Goal: Check status

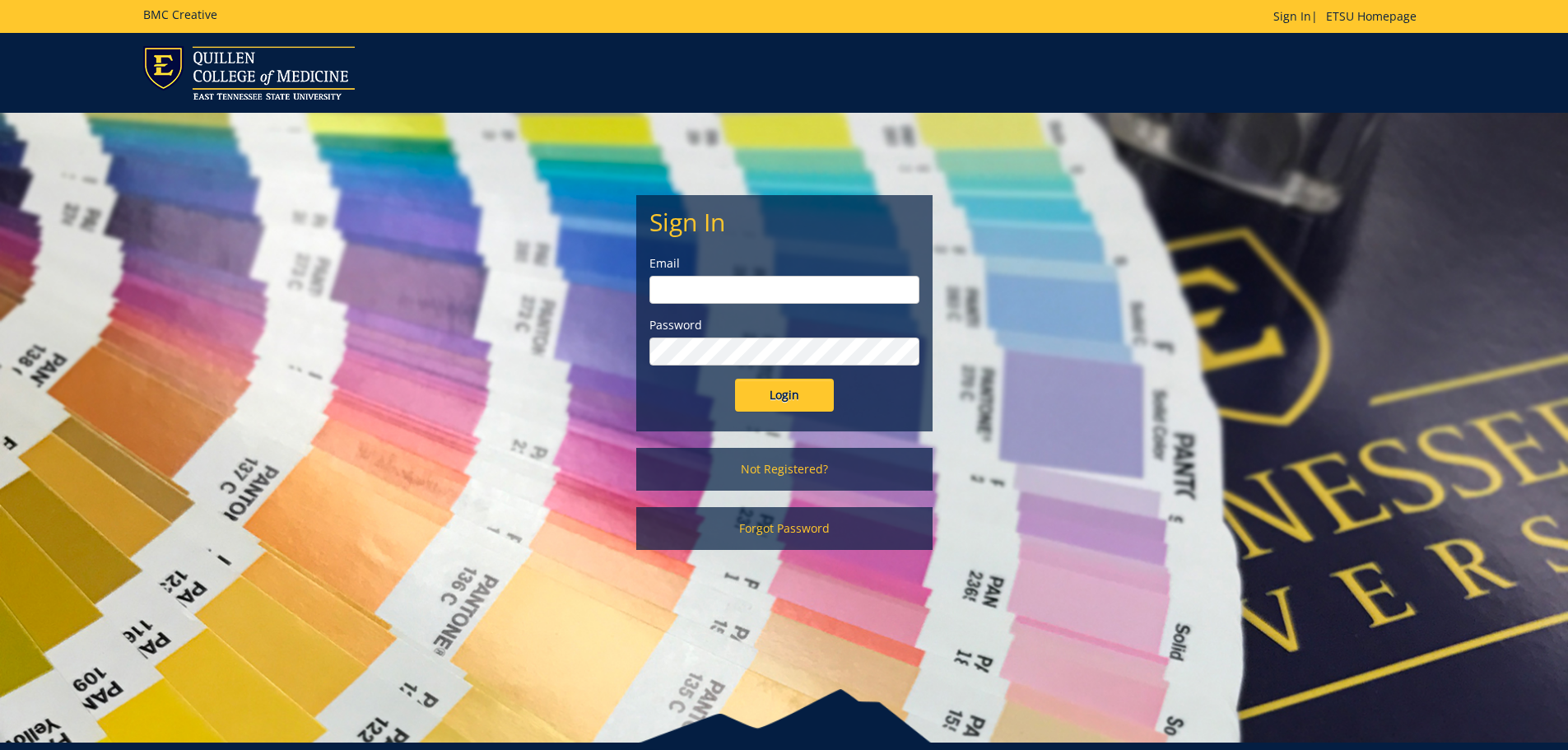
type input "[EMAIL_ADDRESS][DOMAIN_NAME]"
click at [784, 398] on input "Login" at bounding box center [784, 395] width 99 height 33
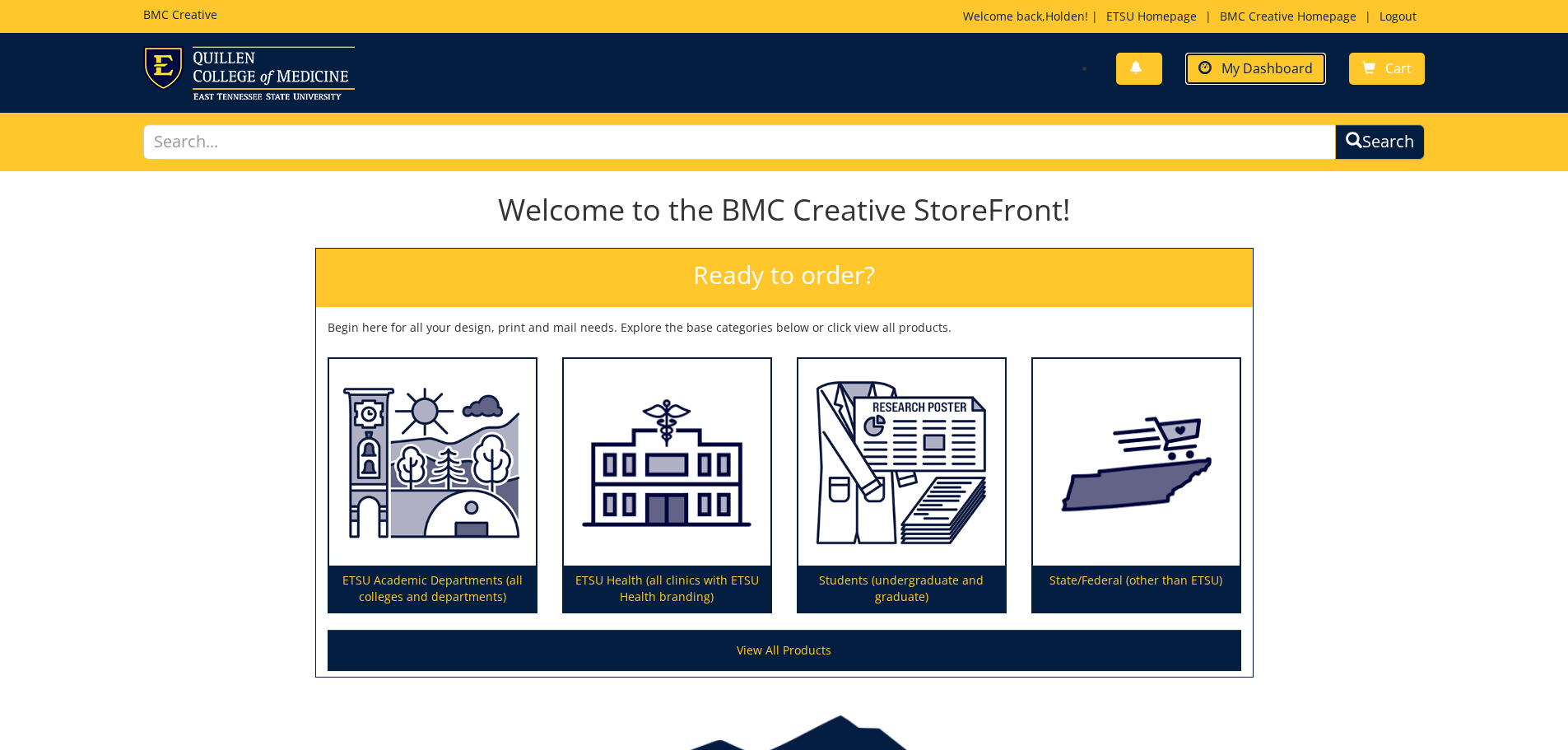
click at [1237, 77] on link "My Dashboard" at bounding box center [1256, 68] width 141 height 32
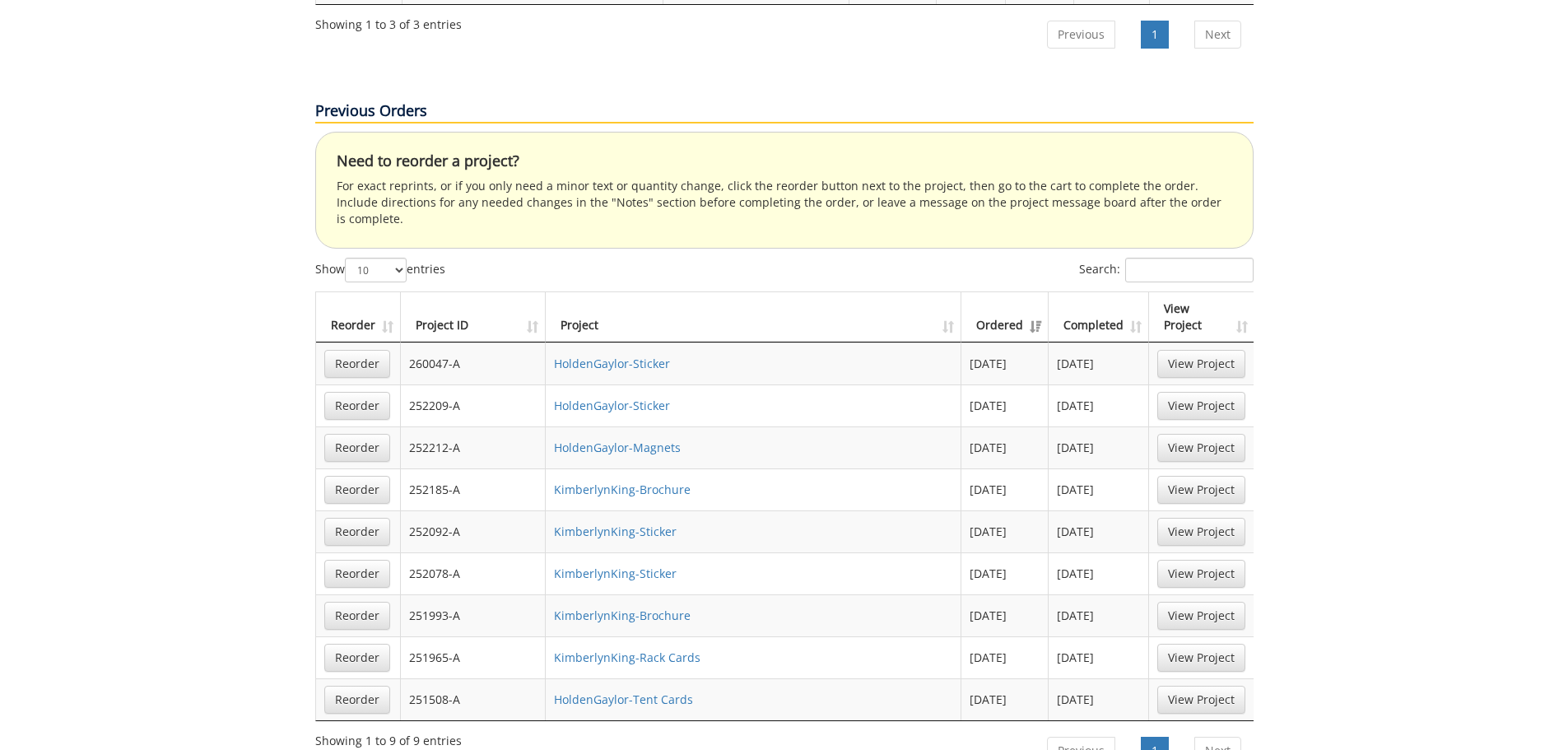
scroll to position [1234, 0]
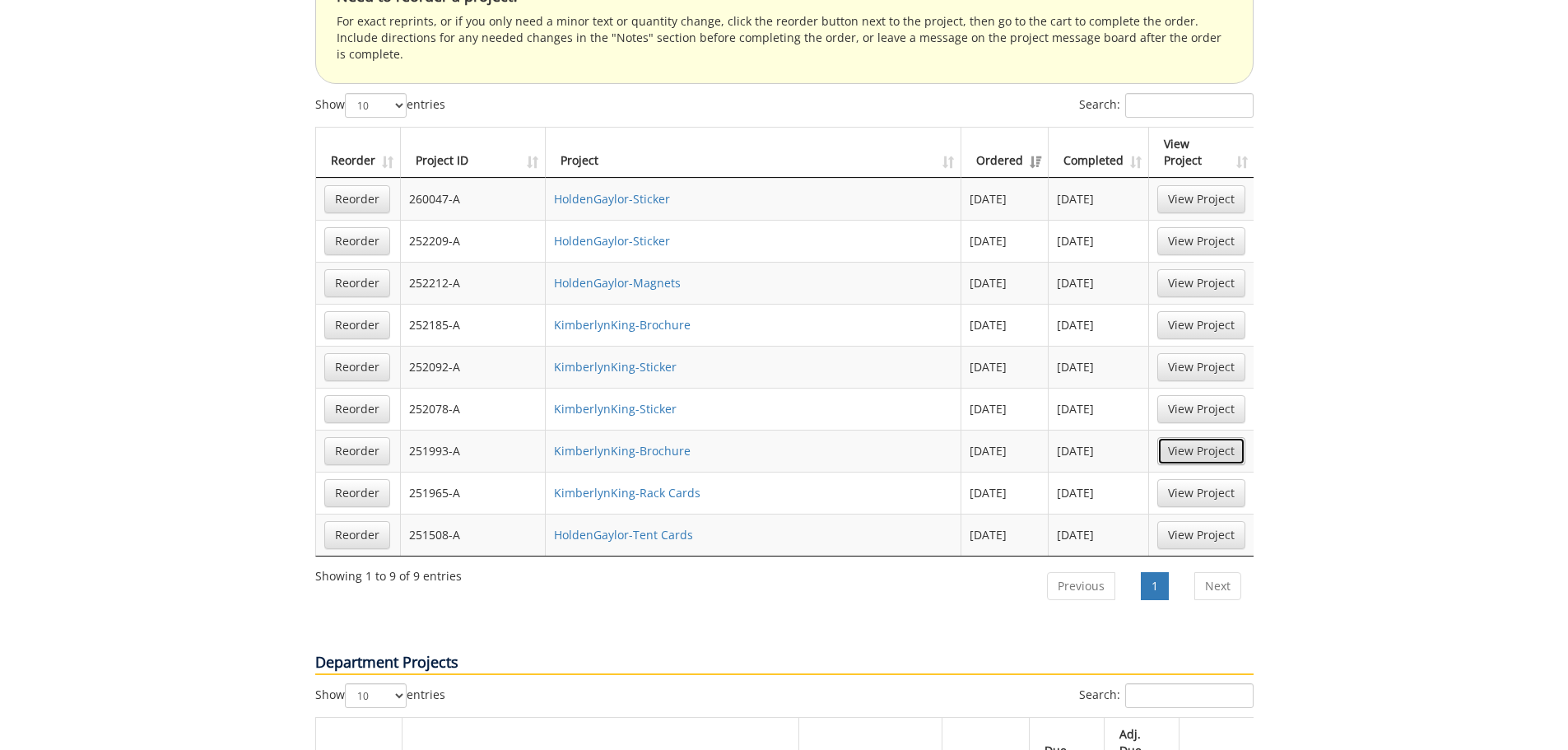
click at [1187, 437] on link "View Project" at bounding box center [1202, 451] width 88 height 28
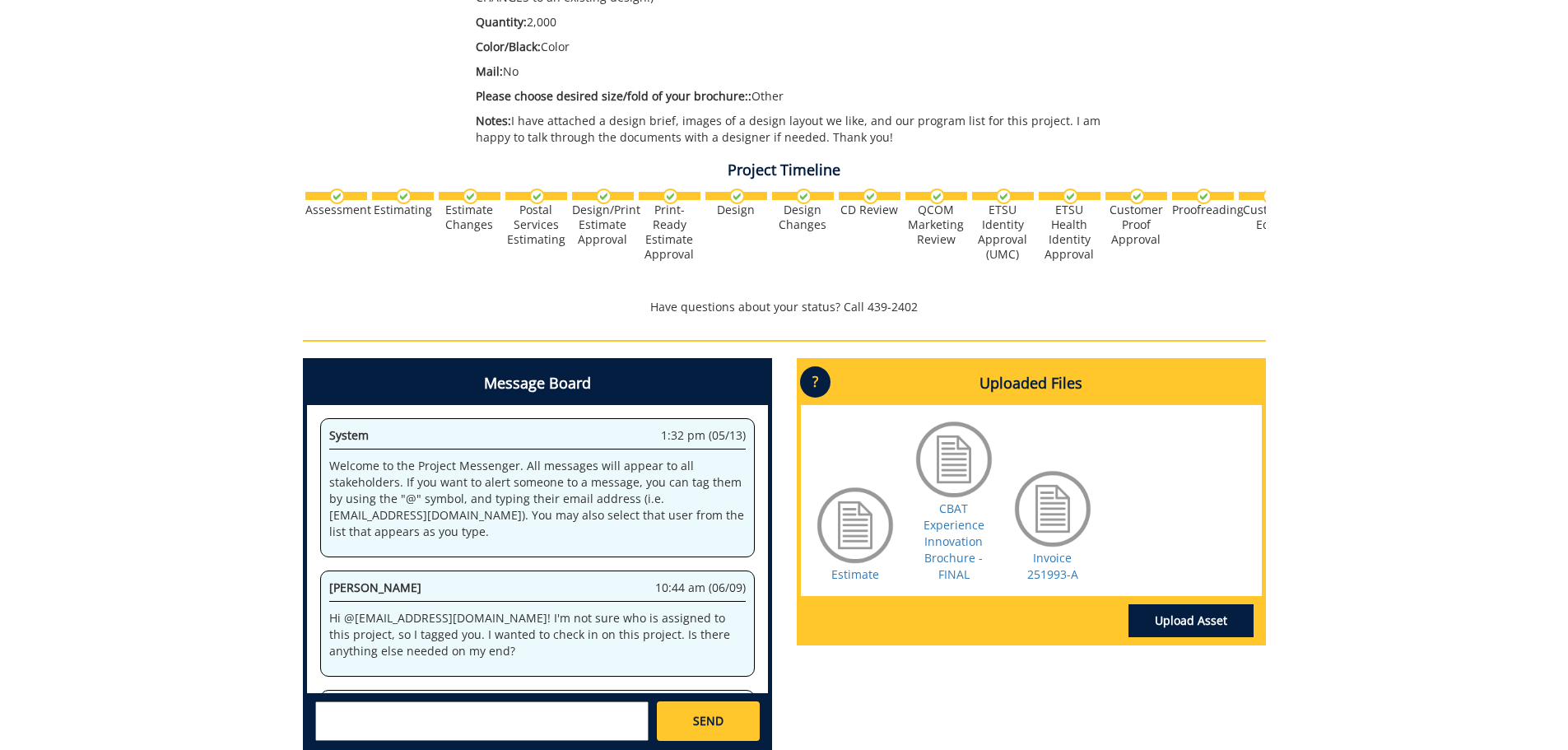
scroll to position [2178, 0]
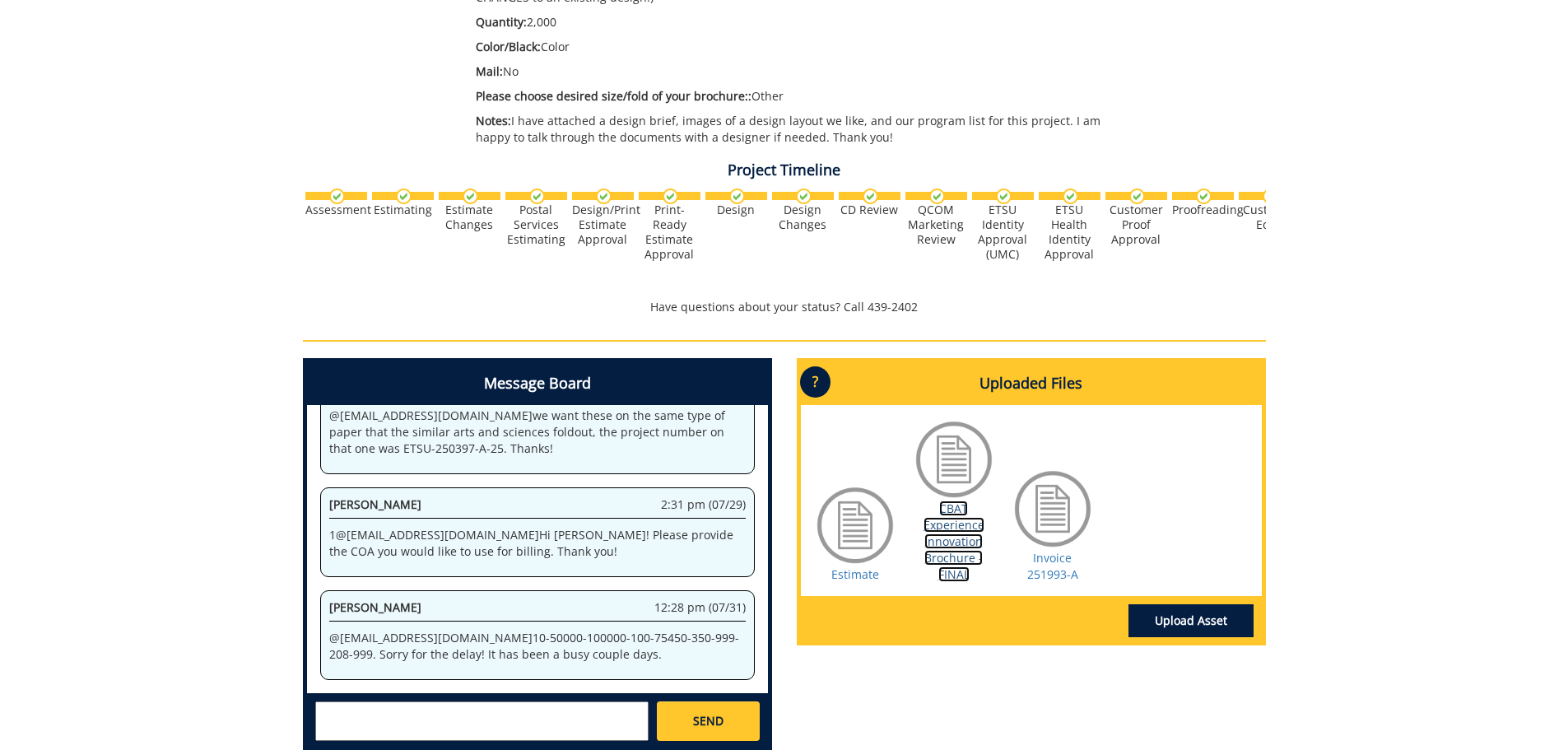
click at [949, 508] on link "CBAT Experience Innovation Brochure - FINAL" at bounding box center [953, 541] width 61 height 82
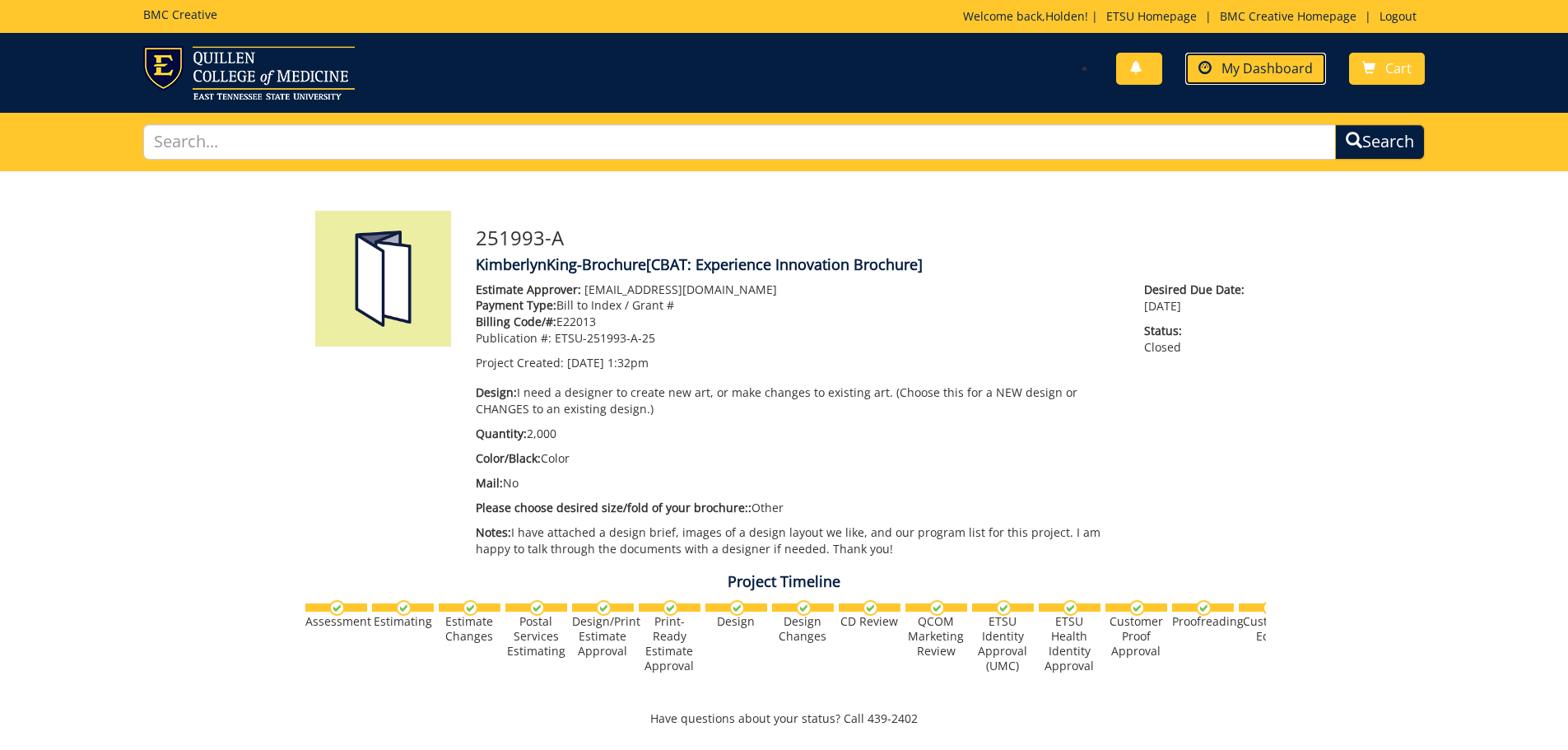
click at [1243, 60] on span "My Dashboard" at bounding box center [1267, 68] width 92 height 18
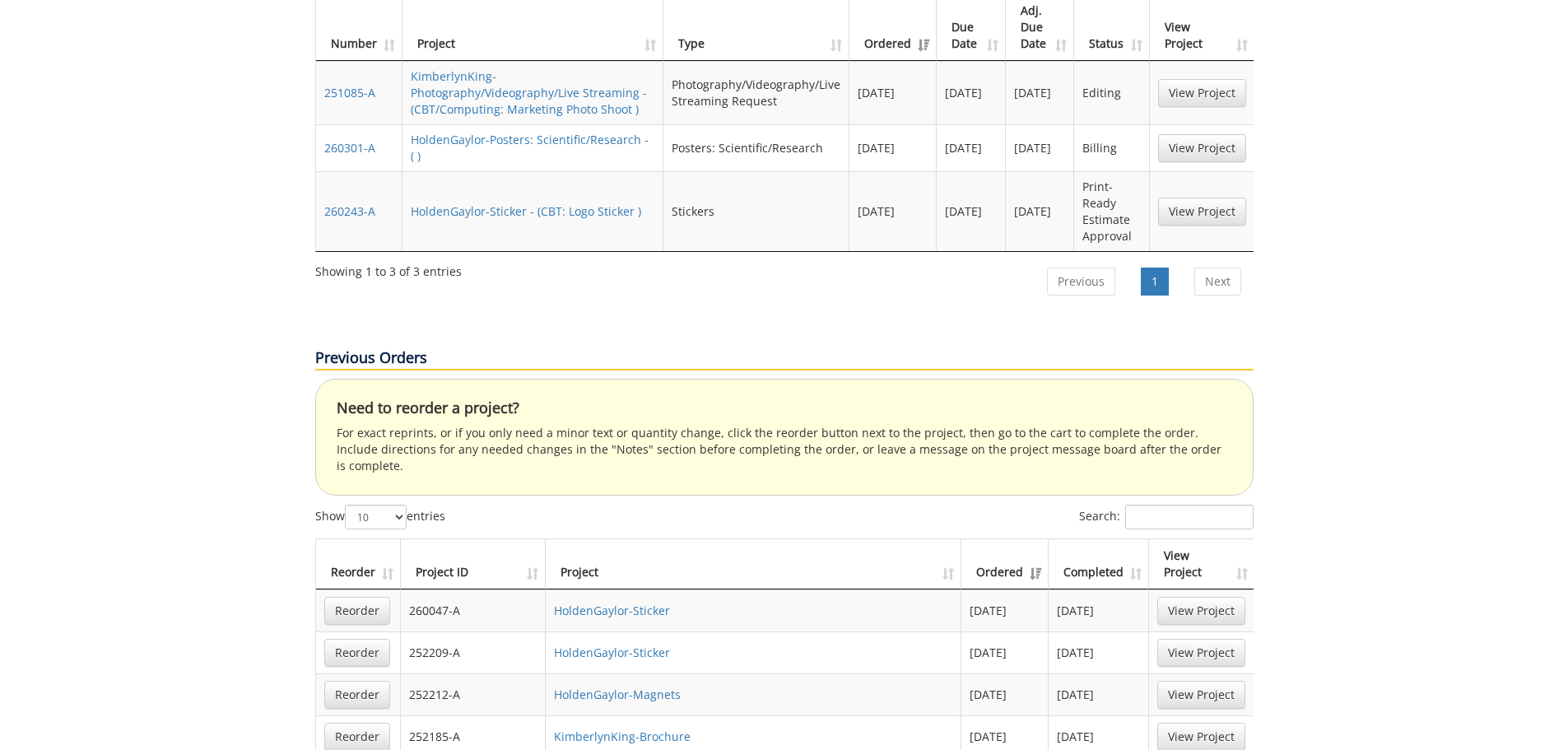
scroll to position [494, 0]
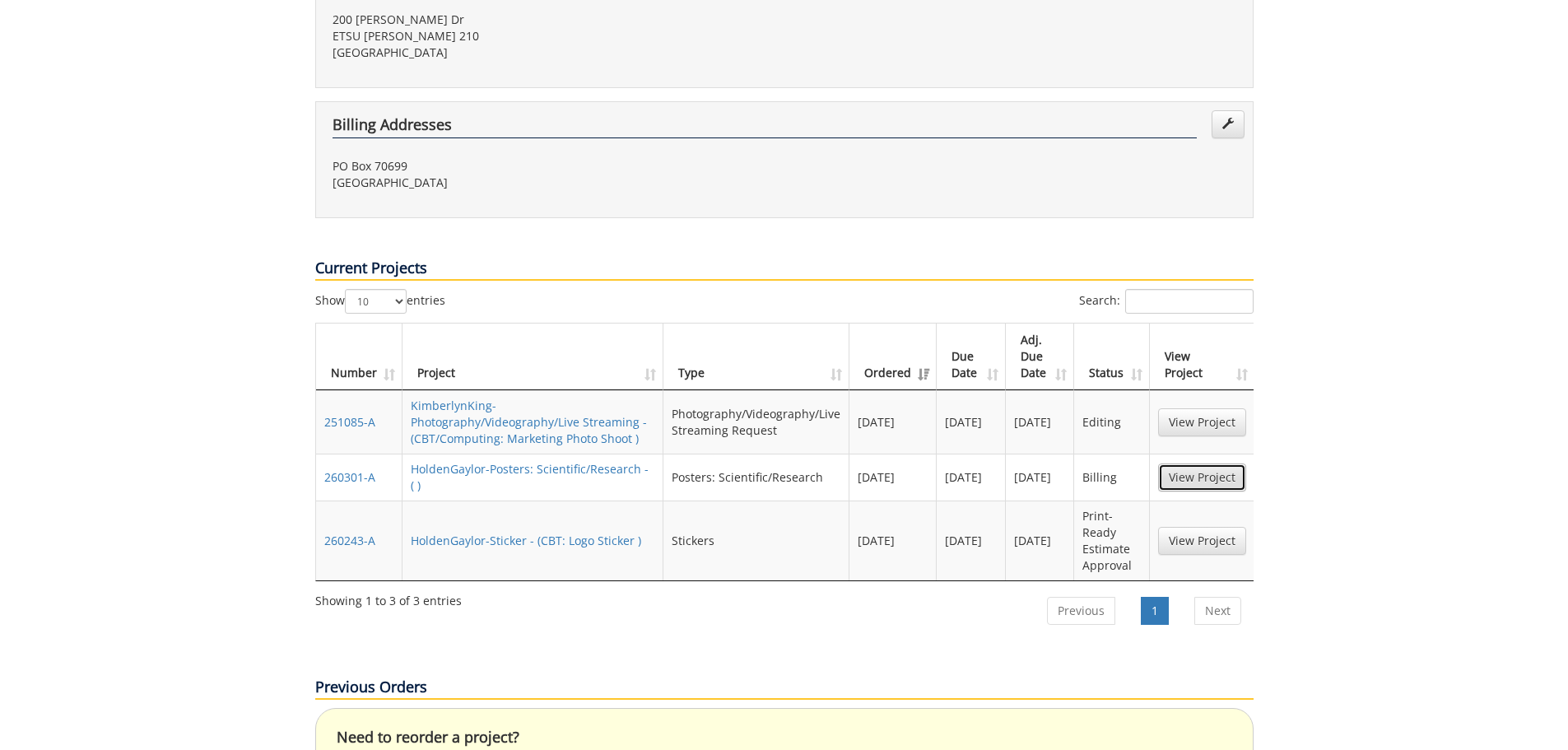
click at [1242, 464] on link "View Project" at bounding box center [1202, 478] width 88 height 28
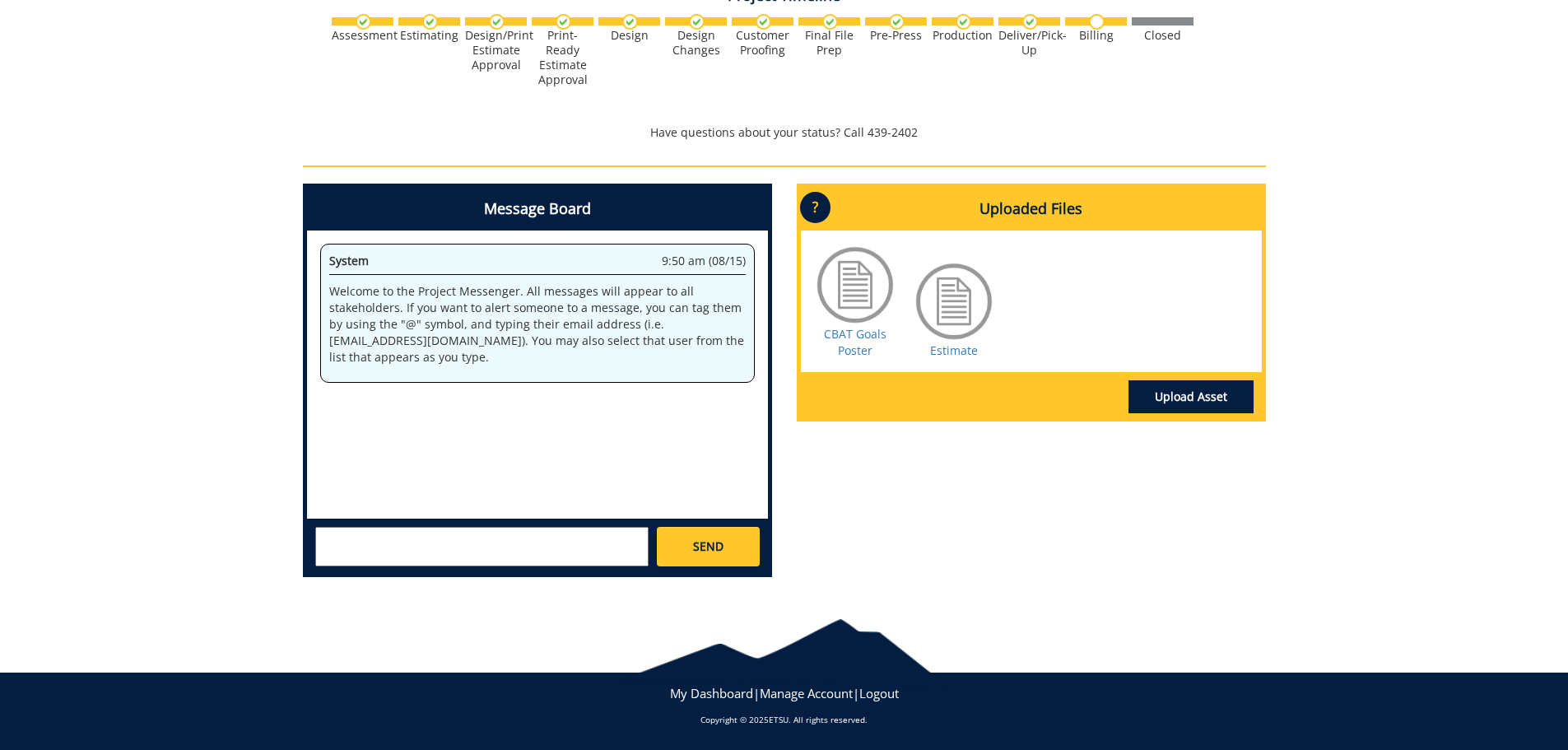
scroll to position [207, 0]
